Goal: Task Accomplishment & Management: Manage account settings

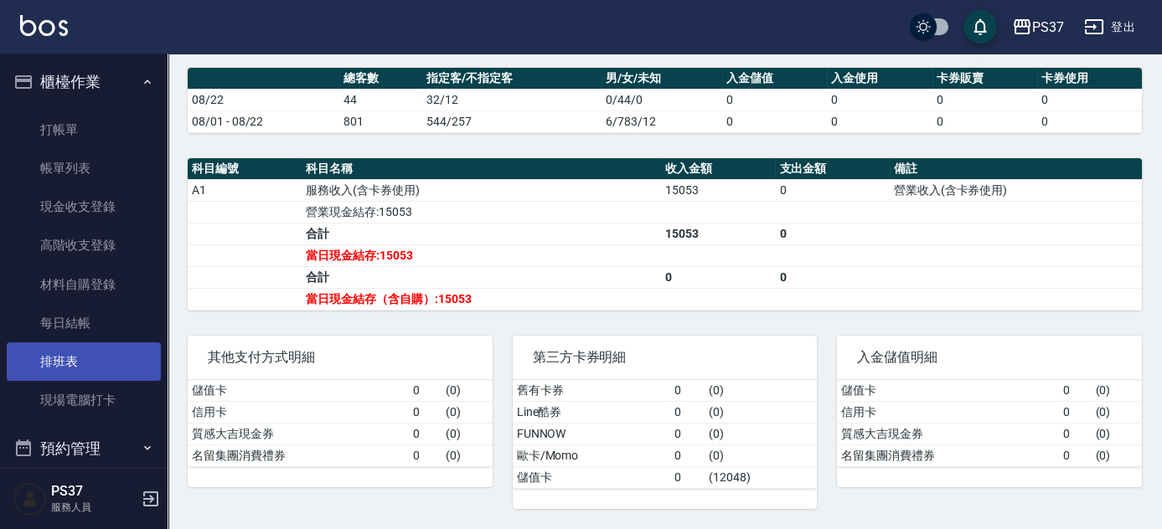
scroll to position [281, 0]
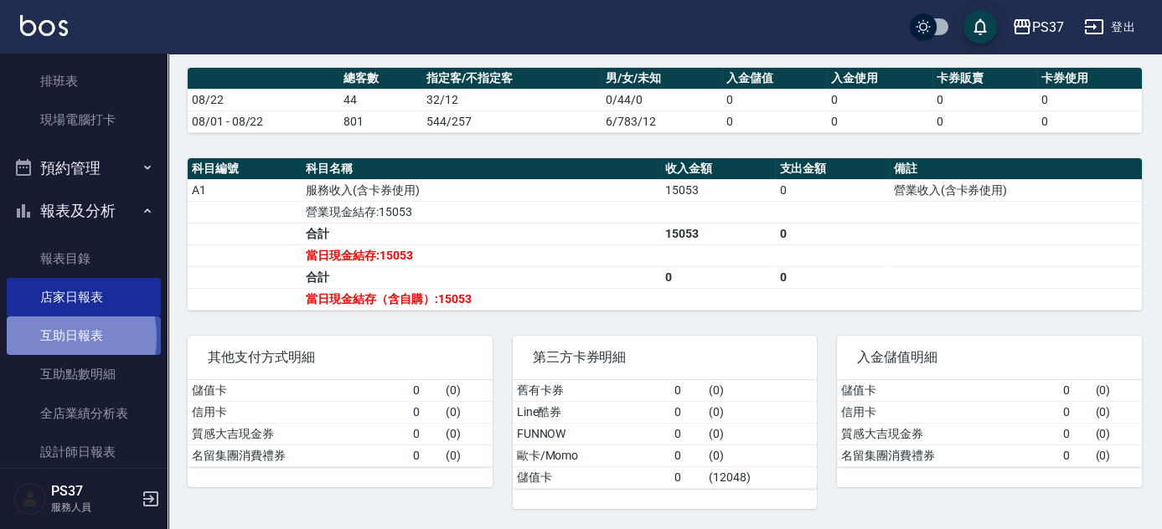
click at [45, 338] on link "互助日報表" at bounding box center [84, 336] width 154 height 39
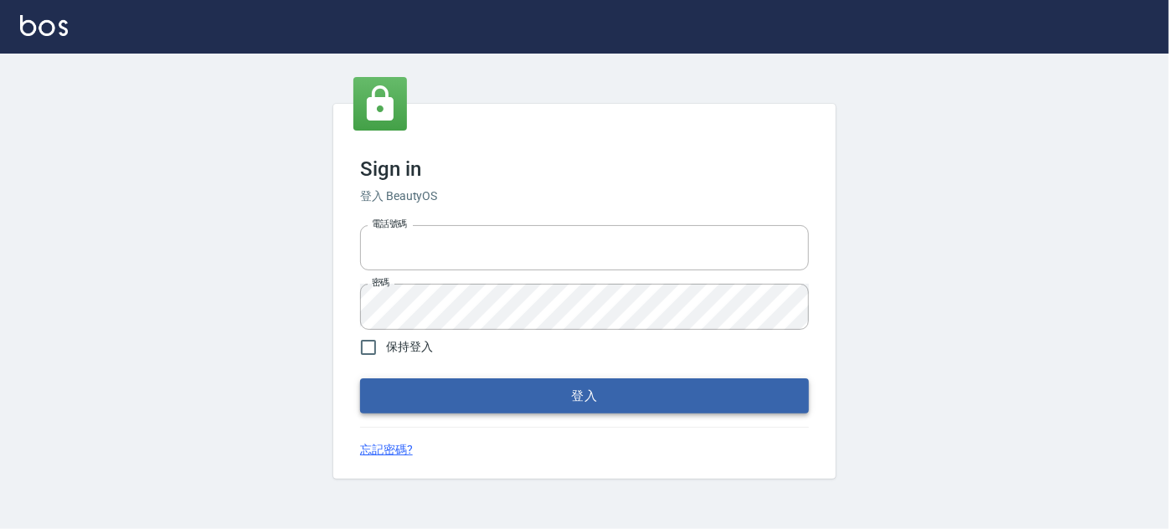
type input "037692666"
click at [576, 391] on button "登入" at bounding box center [584, 396] width 449 height 35
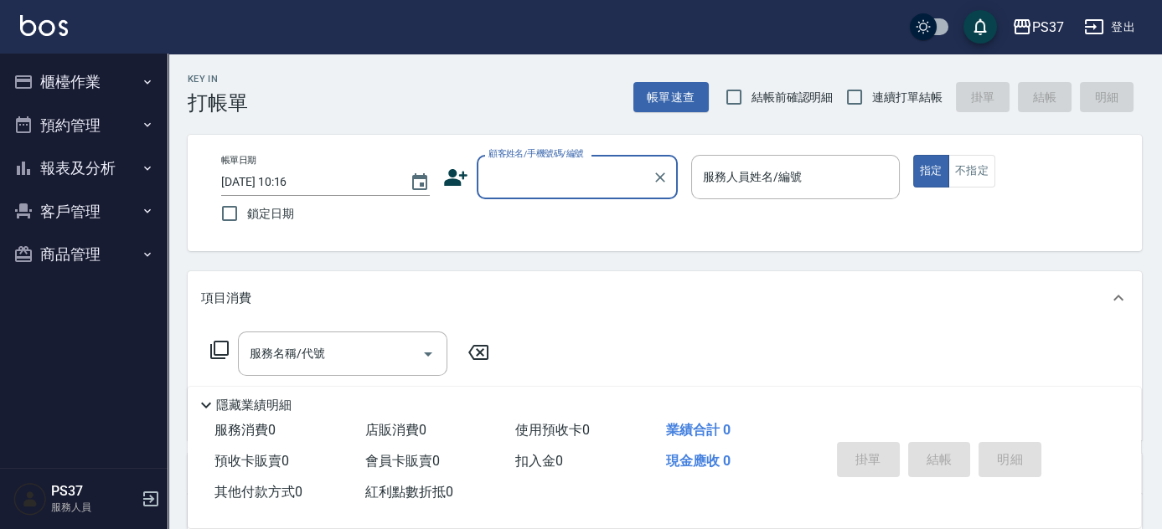
click at [79, 219] on button "客戶管理" at bounding box center [84, 212] width 154 height 44
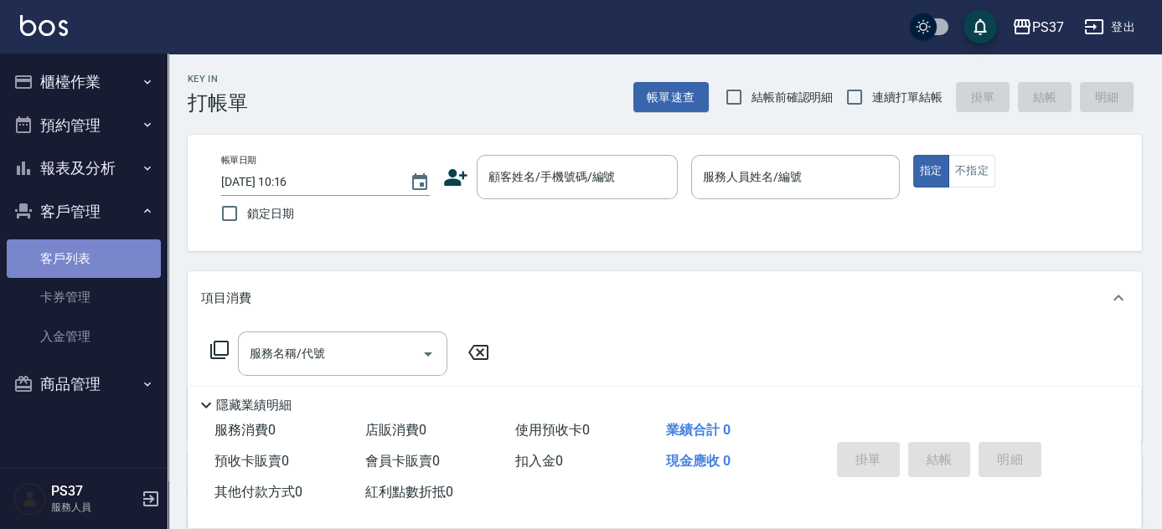
click at [62, 261] on link "客戶列表" at bounding box center [84, 259] width 154 height 39
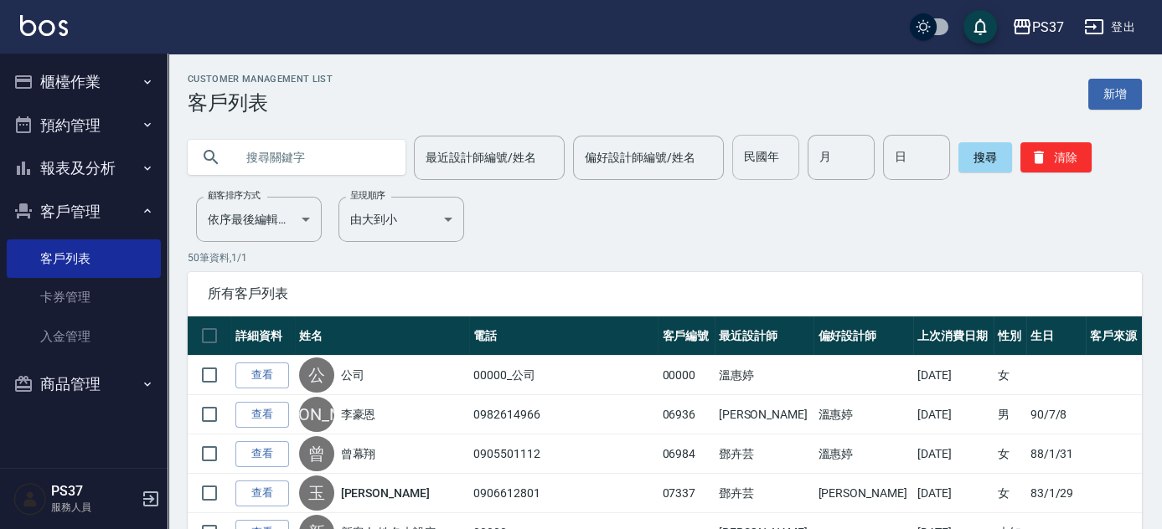
click at [751, 156] on input "民國年" at bounding box center [765, 157] width 67 height 45
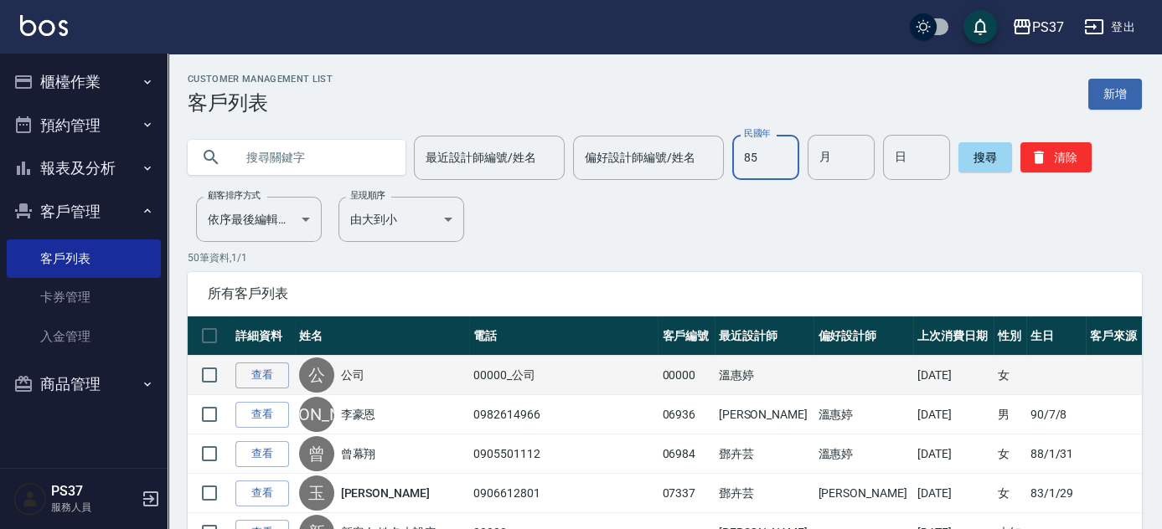
type input "85"
type input "3"
type input "19"
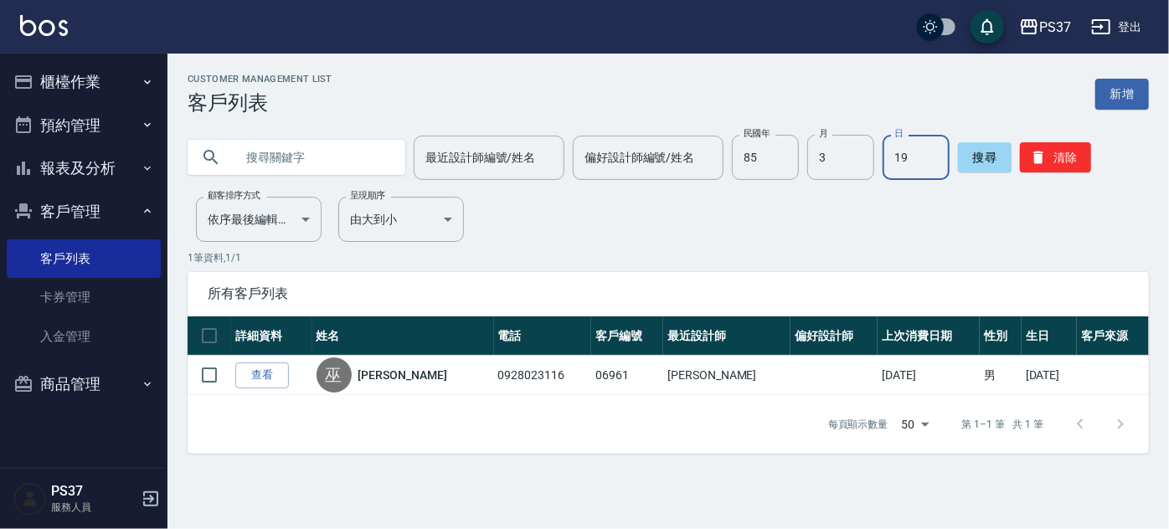
click at [67, 95] on button "櫃檯作業" at bounding box center [84, 82] width 154 height 44
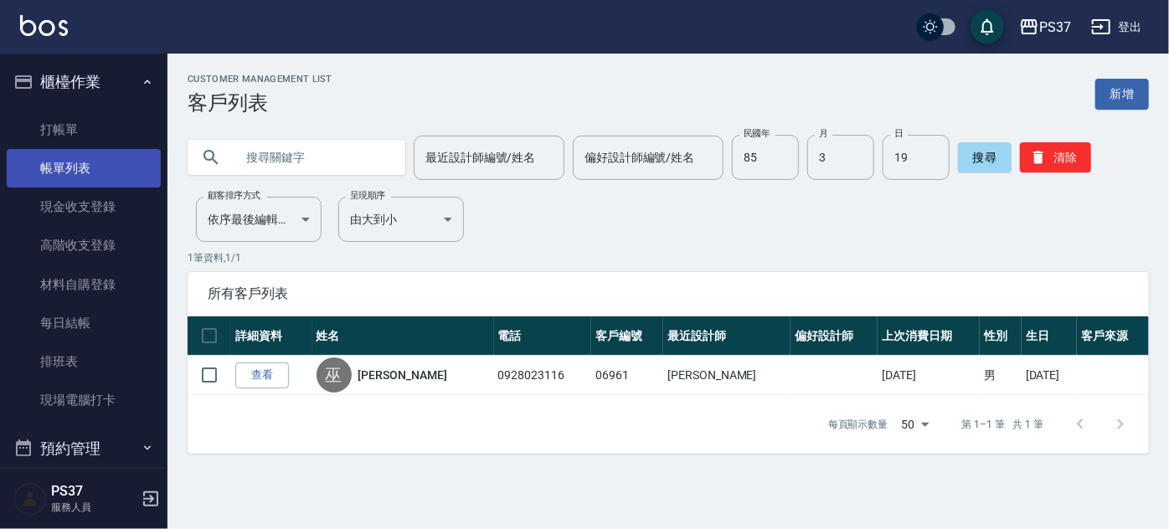
click at [83, 157] on link "帳單列表" at bounding box center [84, 168] width 154 height 39
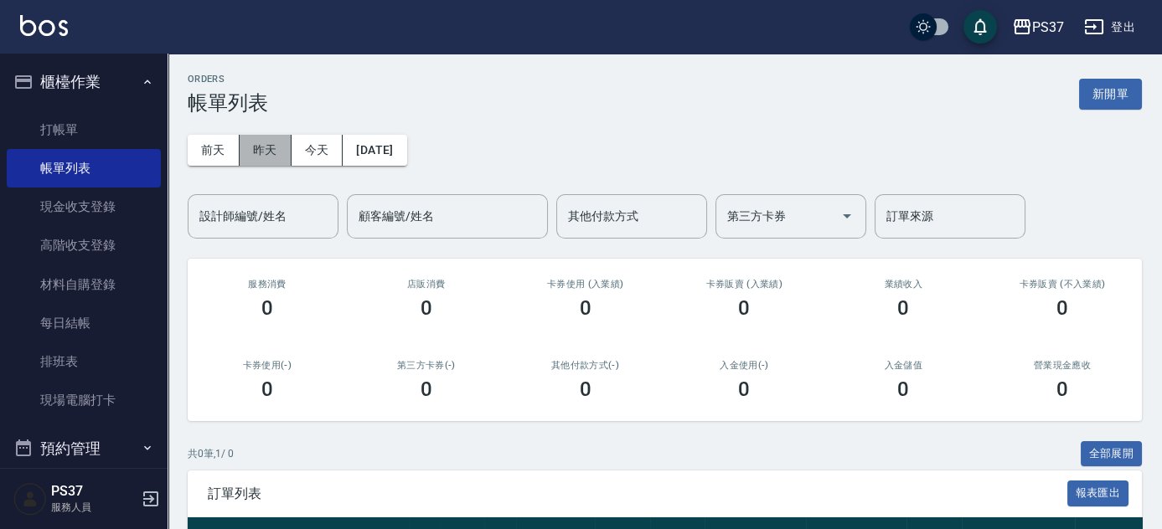
click at [281, 155] on button "昨天" at bounding box center [266, 150] width 52 height 31
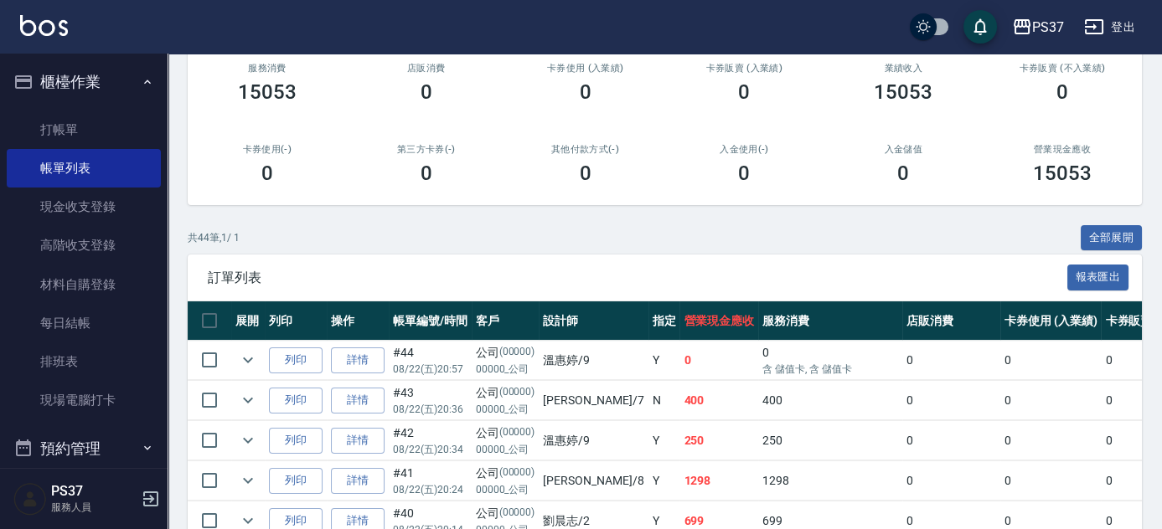
scroll to position [304, 0]
